Goal: Information Seeking & Learning: Learn about a topic

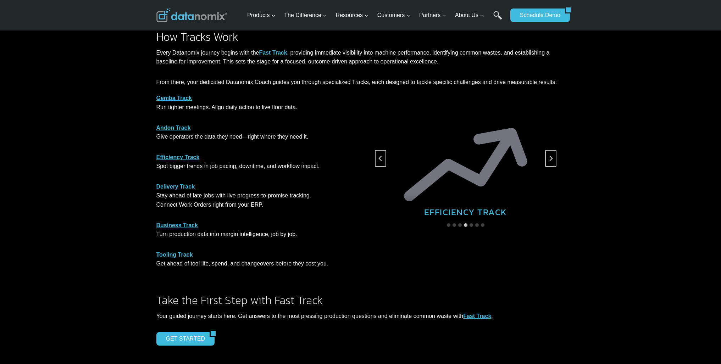
scroll to position [378, 0]
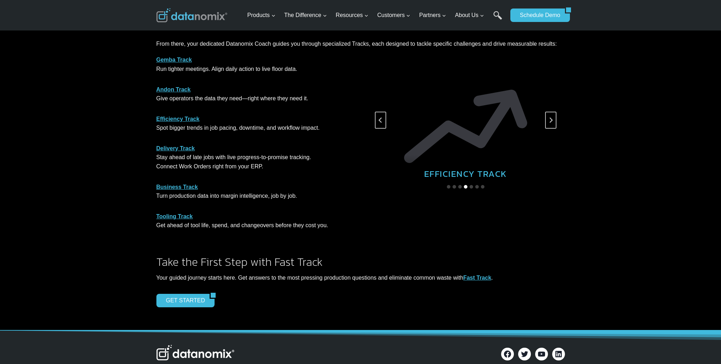
click at [465, 188] on button "Go to slide 4" at bounding box center [466, 187] width 4 height 4
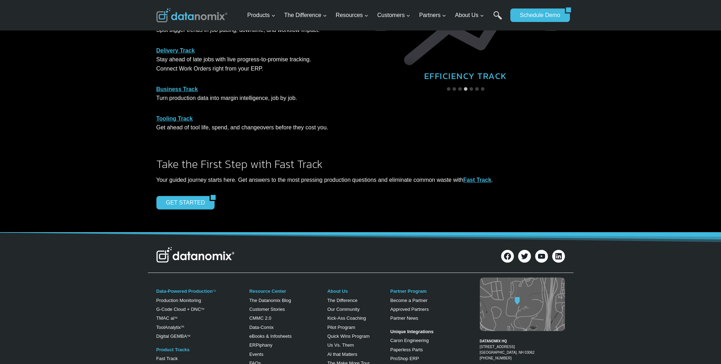
scroll to position [520, 0]
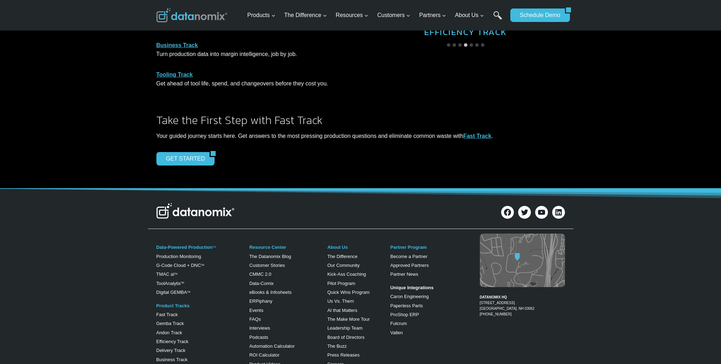
click at [217, 208] on img at bounding box center [195, 211] width 78 height 16
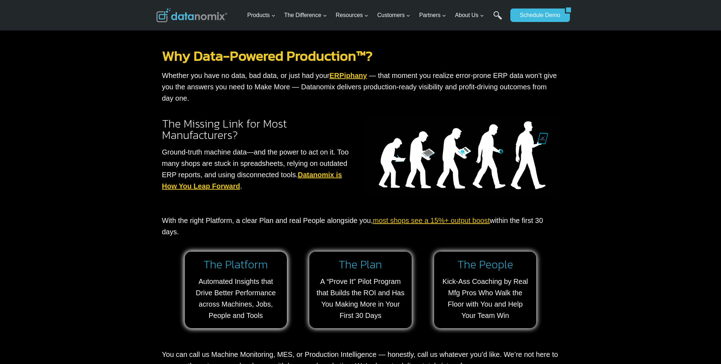
scroll to position [284, 0]
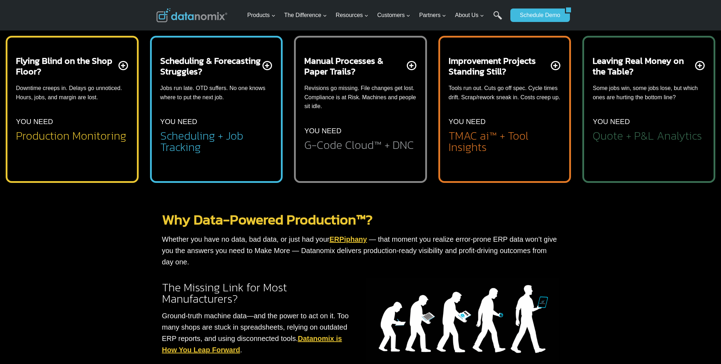
click at [378, 120] on div "Manual Processes & Paper Trails? Revisions go missing. File changes get lost. C…" at bounding box center [360, 102] width 112 height 95
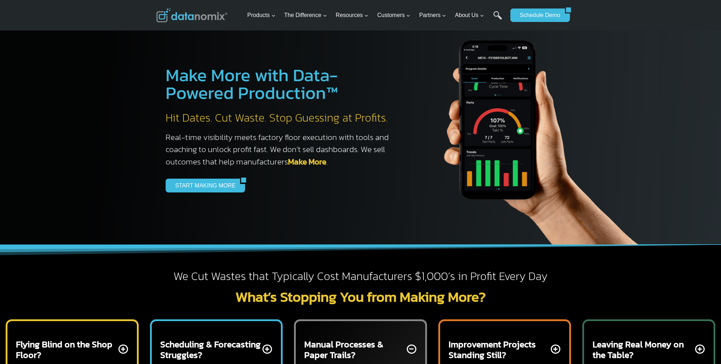
scroll to position [142, 0]
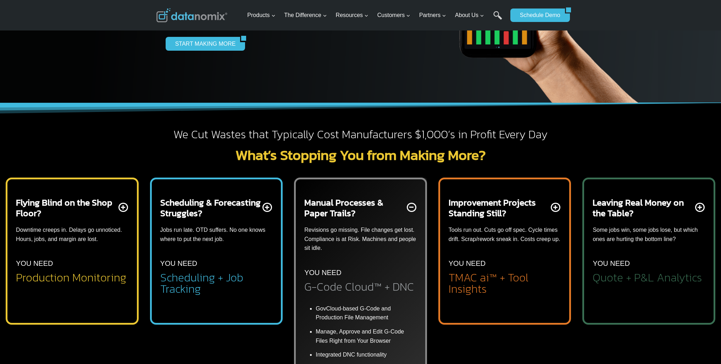
click at [525, 213] on h2 "Improvement Projects Standing Still?" at bounding box center [498, 207] width 101 height 21
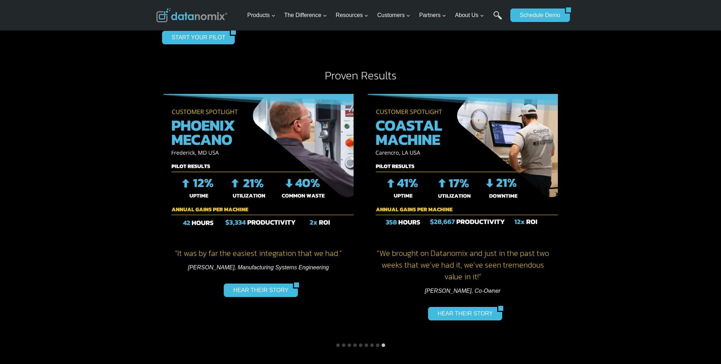
scroll to position [1087, 0]
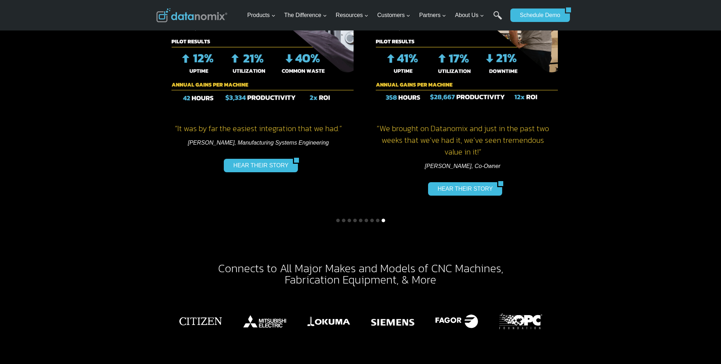
click at [384, 219] on button "Go to slide 9" at bounding box center [383, 221] width 4 height 4
